Goal: Information Seeking & Learning: Find specific fact

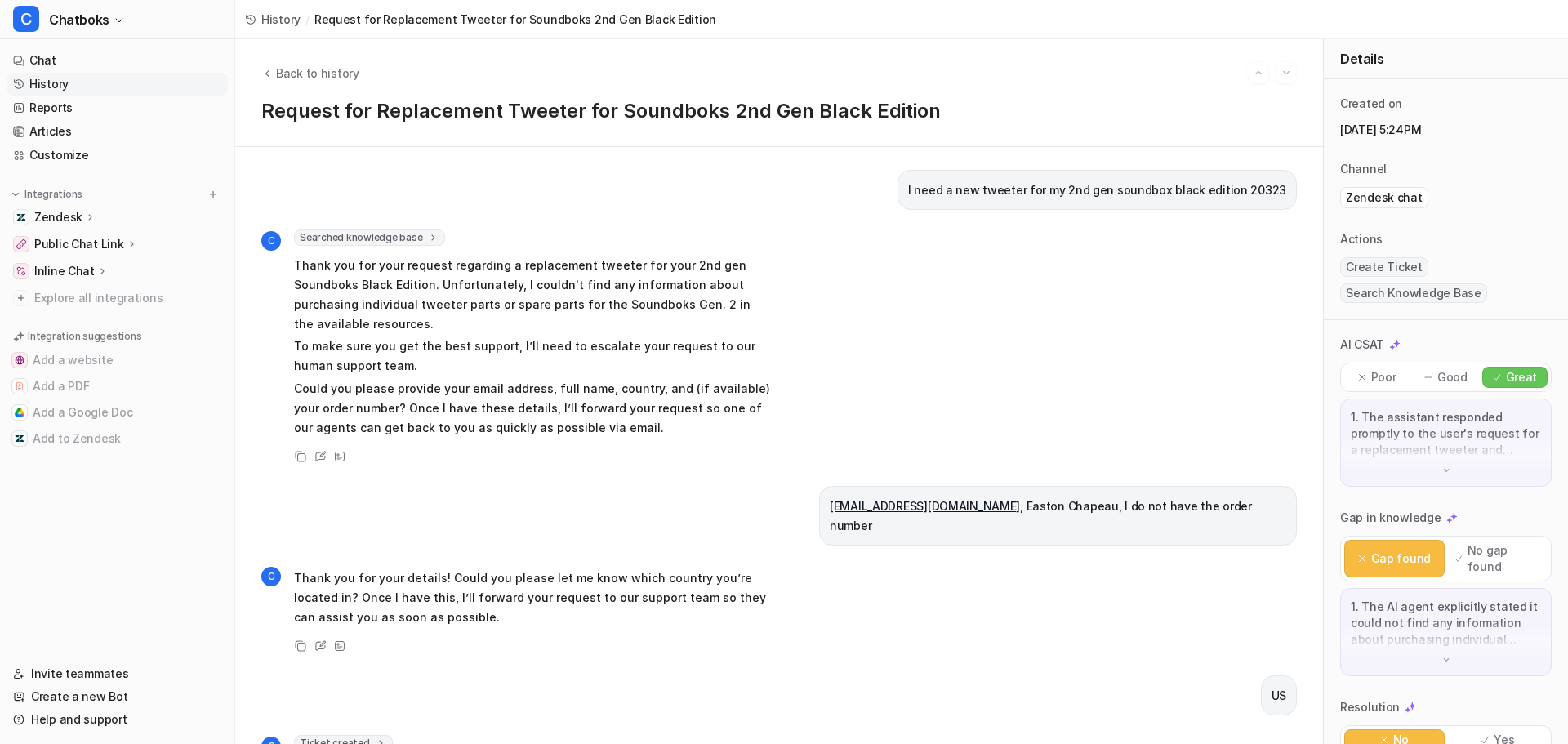
click at [88, 88] on link "History" at bounding box center [117, 84] width 221 height 23
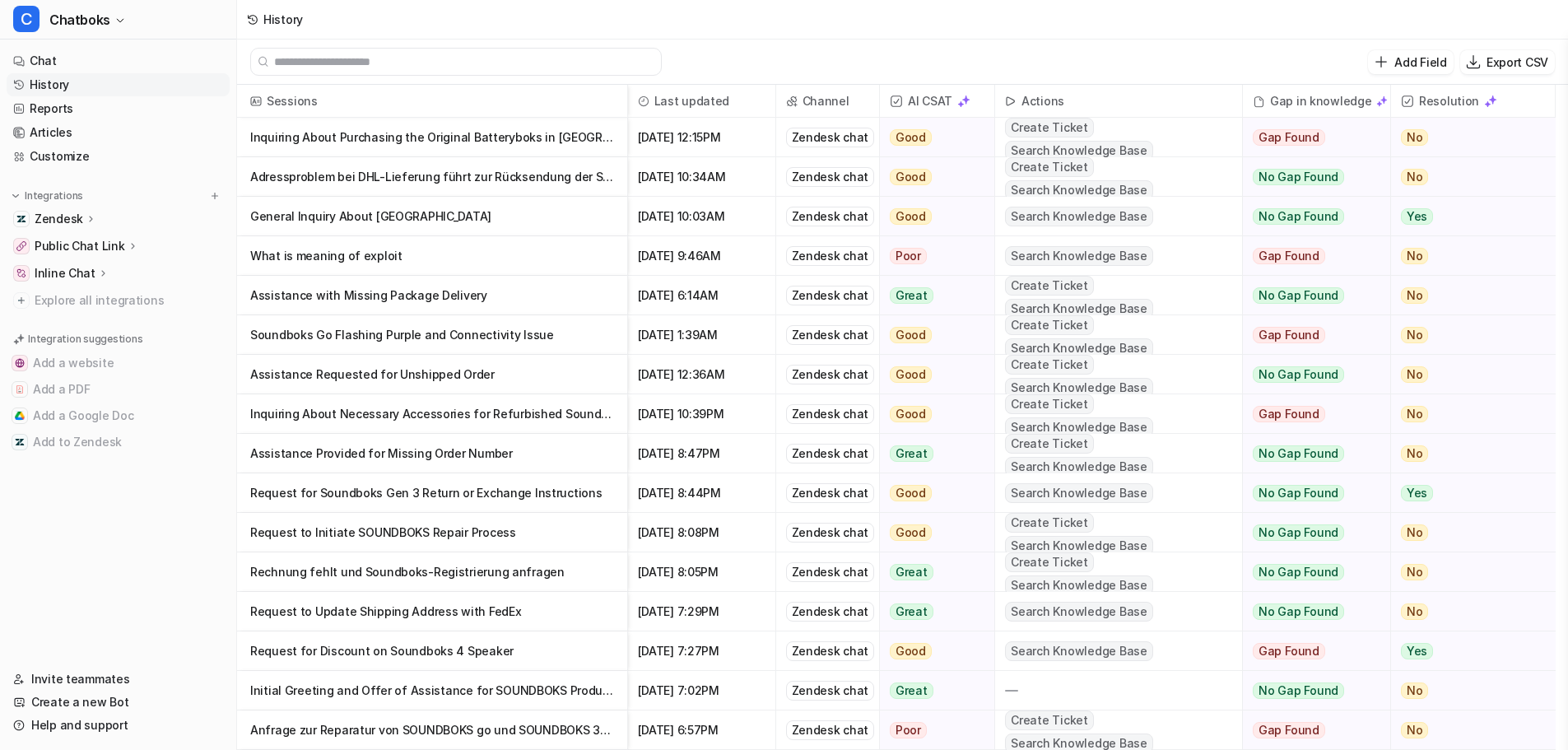
click at [334, 61] on input "text" at bounding box center [463, 61] width 379 height 26
paste input "**********"
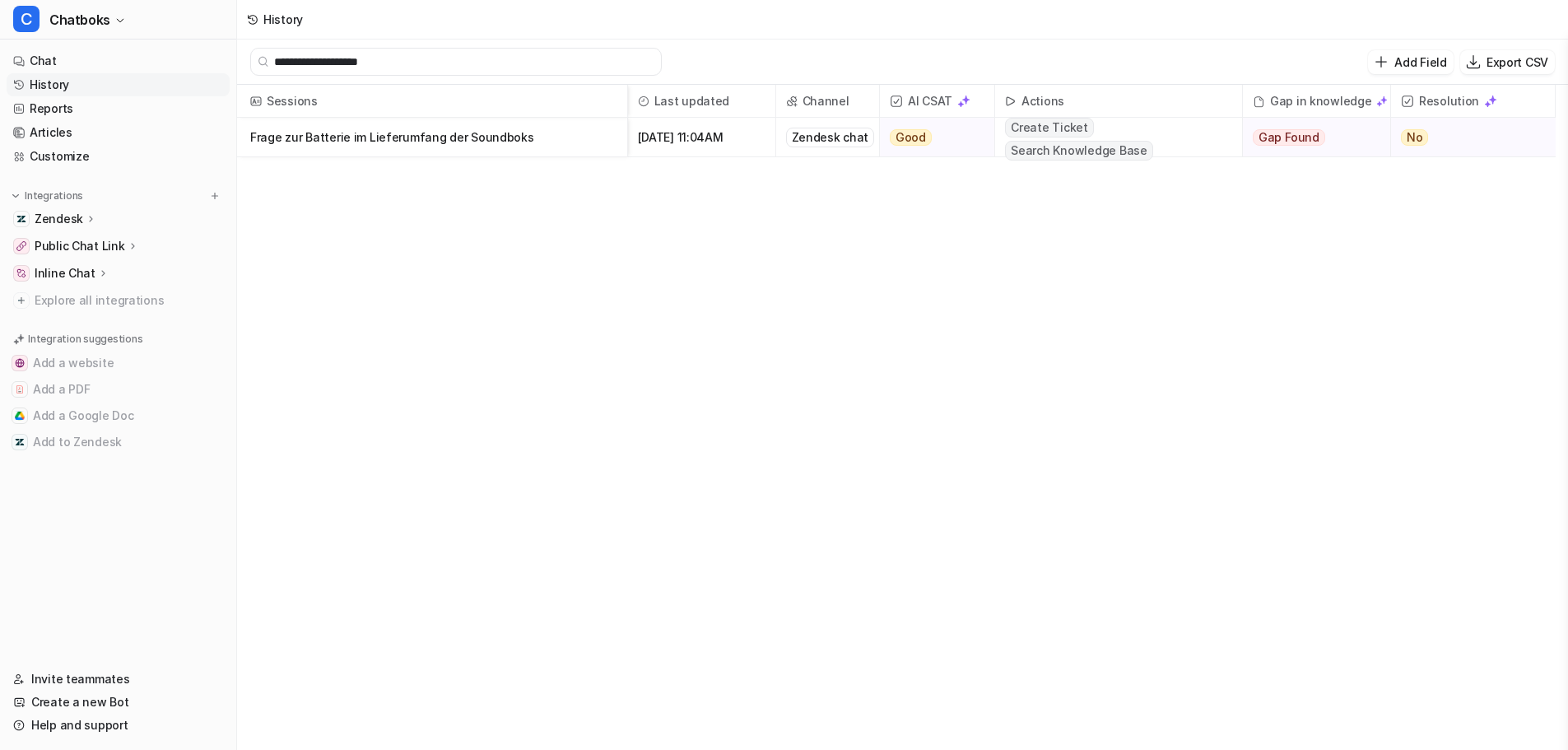
type input "**********"
click at [494, 140] on p "Frage zur Batterie im Lieferumfang der Soundboks" at bounding box center [431, 137] width 363 height 40
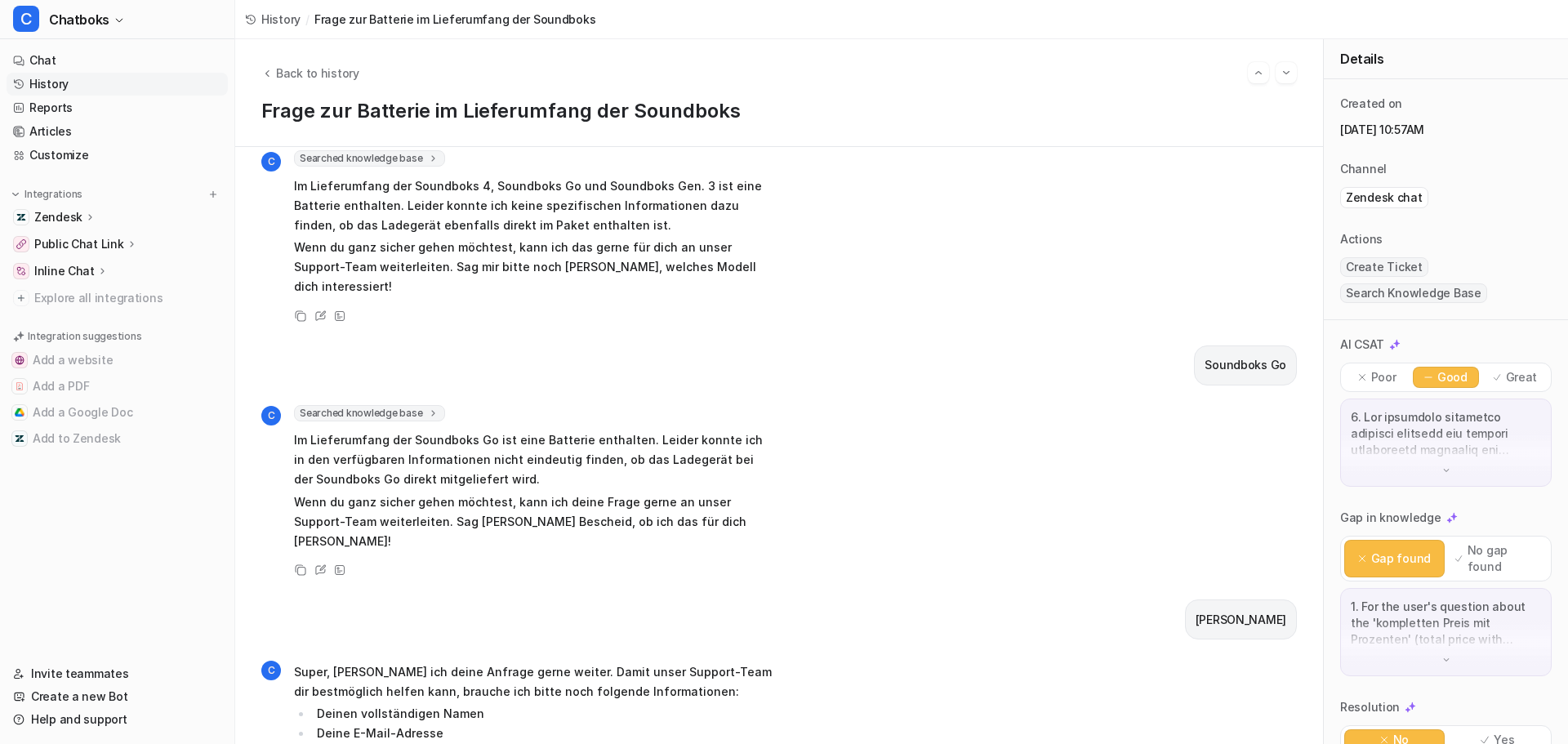
scroll to position [816, 0]
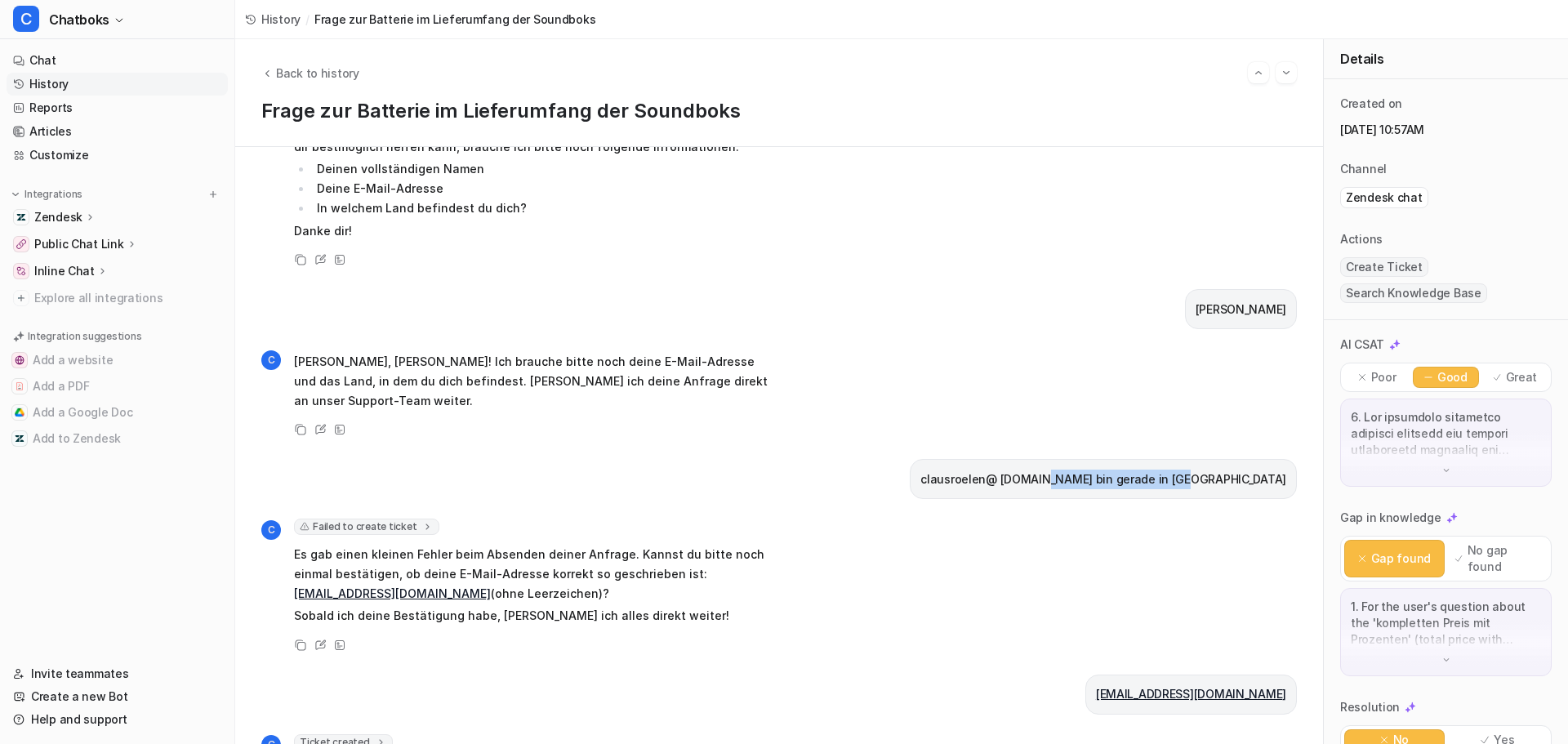
drag, startPoint x: 1140, startPoint y: 438, endPoint x: 1277, endPoint y: 452, distance: 137.7
click at [1277, 459] on div "clausroelen@ [DOMAIN_NAME] bin gerade in [GEOGRAPHIC_DATA]" at bounding box center [1103, 478] width 387 height 40
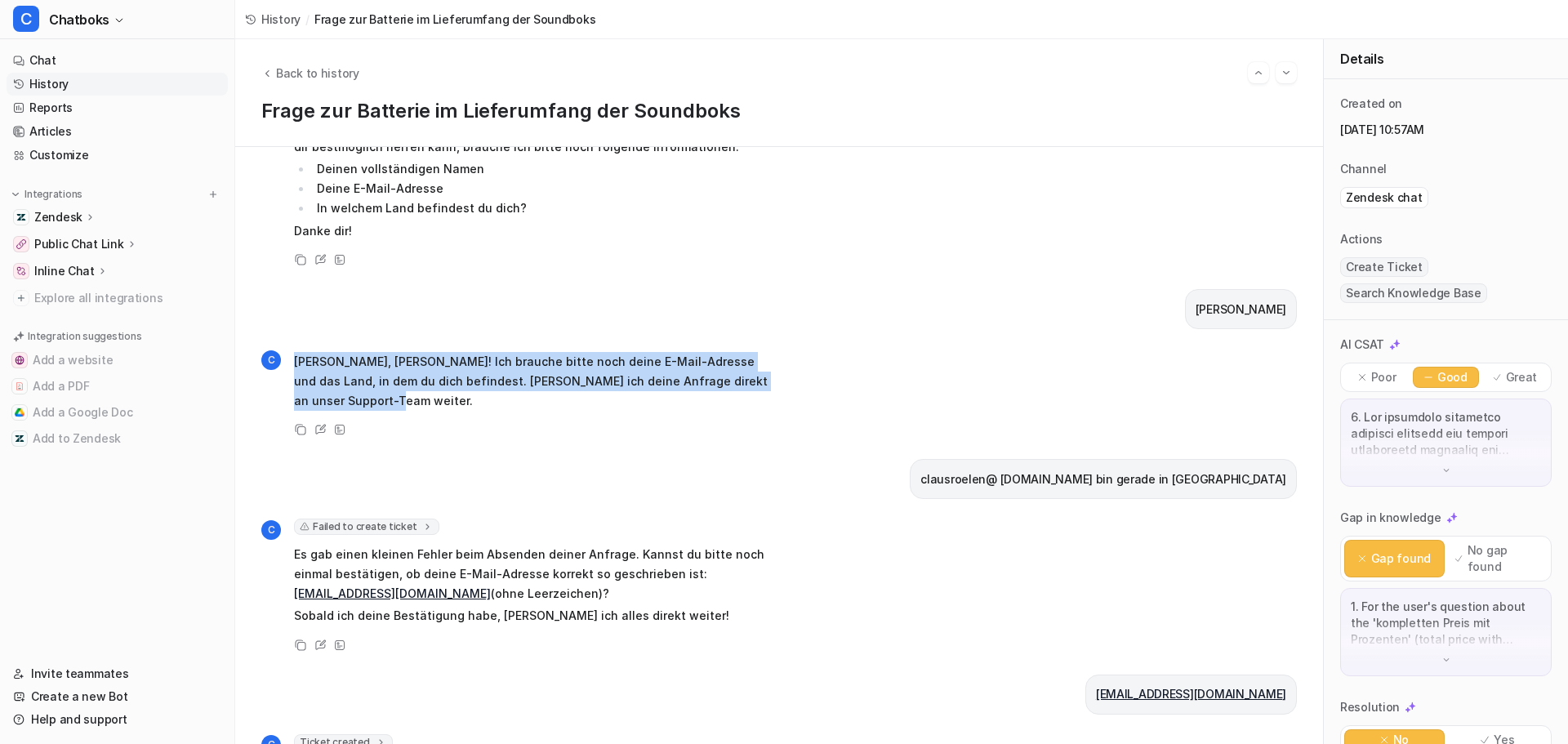
drag, startPoint x: 351, startPoint y: 363, endPoint x: 291, endPoint y: 326, distance: 70.5
click at [291, 349] on div "C [PERSON_NAME], [PERSON_NAME]! Ich brauche bitte noch deine E-Mail-Adresse und…" at bounding box center [516, 381] width 510 height 65
click at [417, 352] on p "[PERSON_NAME], [PERSON_NAME]! Ich brauche bitte noch deine E-Mail-Adresse und d…" at bounding box center [533, 381] width 478 height 59
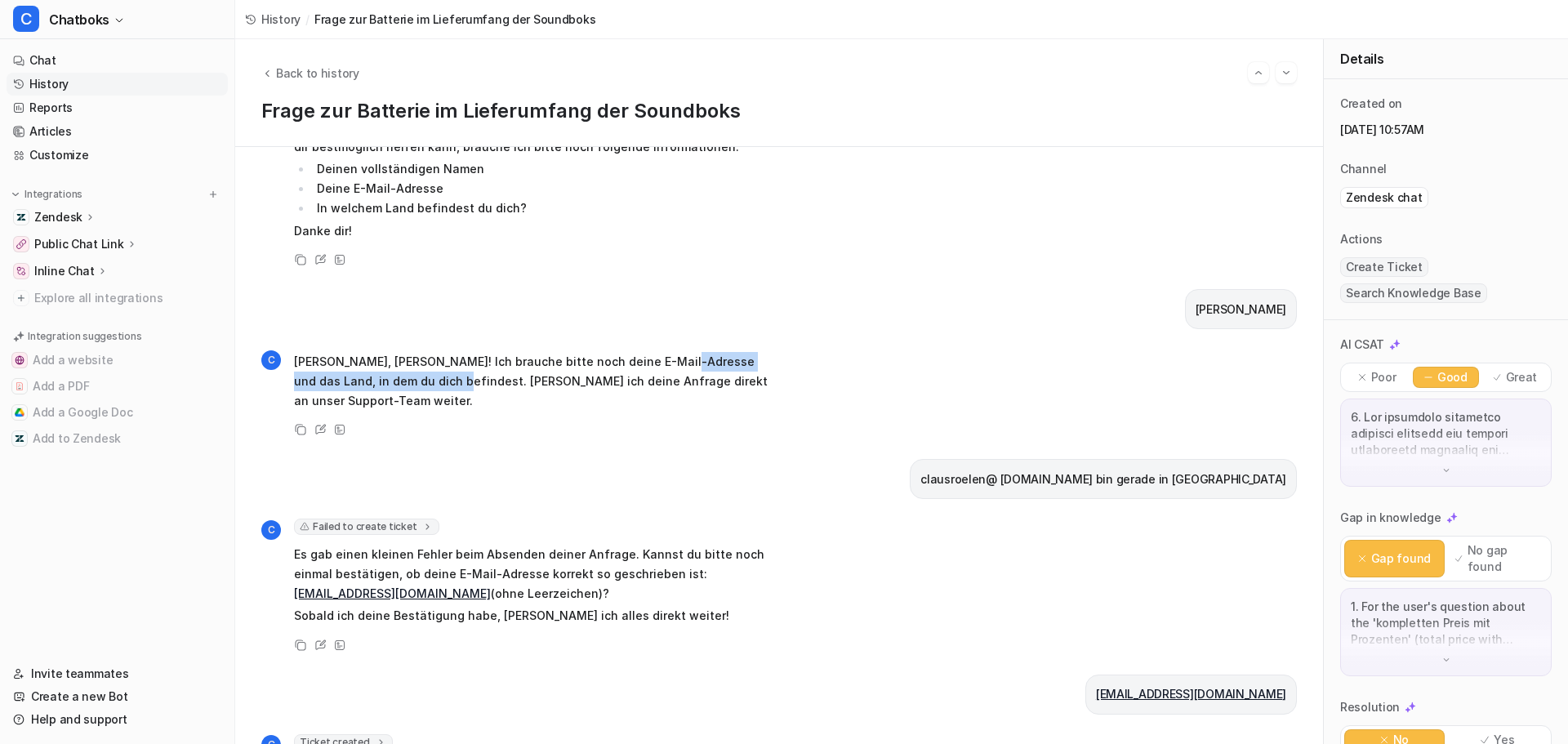
drag, startPoint x: 418, startPoint y: 339, endPoint x: 664, endPoint y: 328, distance: 246.2
click at [664, 352] on p "[PERSON_NAME], [PERSON_NAME]! Ich brauche bitte noch deine E-Mail-Adresse und d…" at bounding box center [533, 381] width 478 height 59
click at [489, 352] on p "[PERSON_NAME], [PERSON_NAME]! Ich brauche bitte noch deine E-Mail-Adresse und d…" at bounding box center [533, 381] width 478 height 59
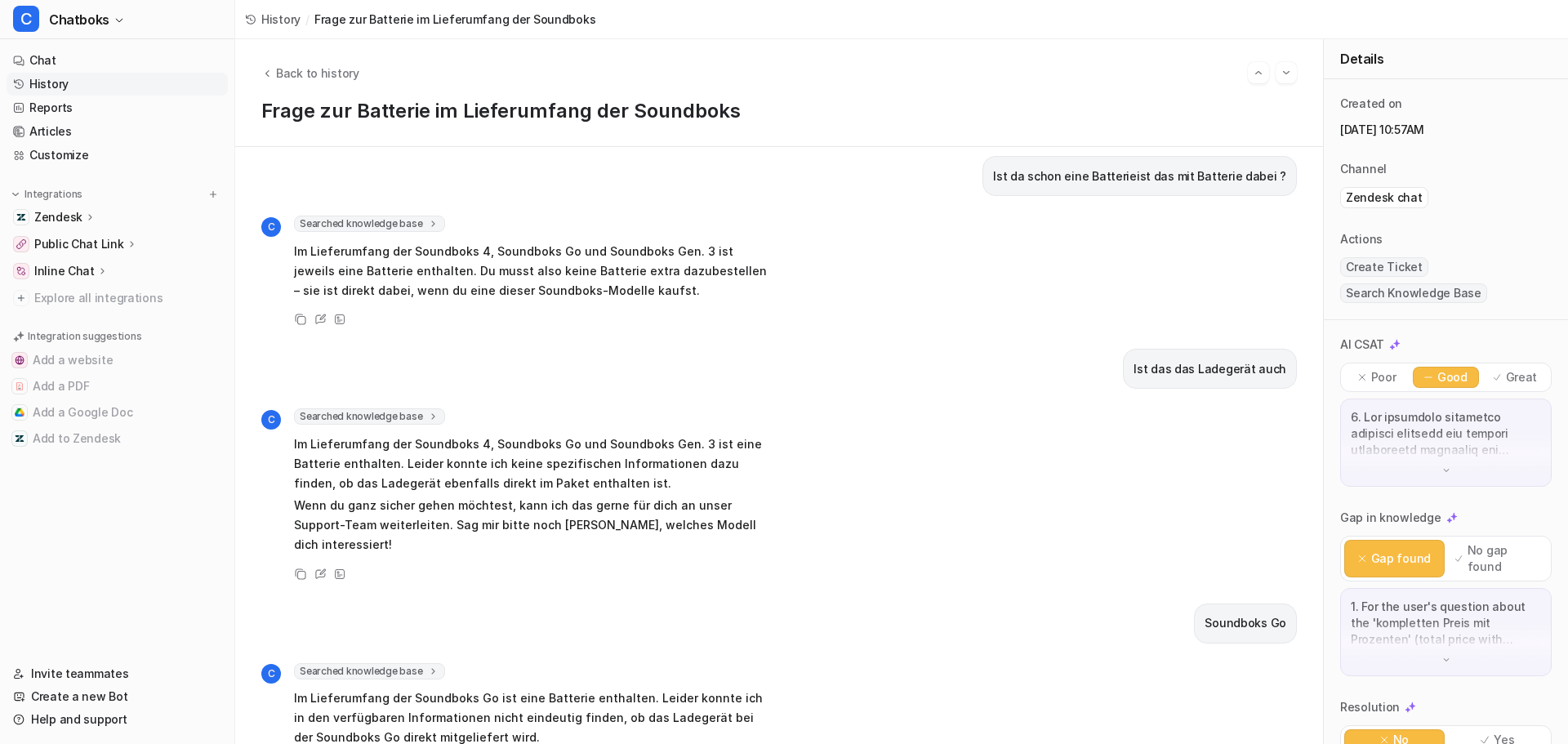
scroll to position [0, 0]
